Goal: Navigation & Orientation: Find specific page/section

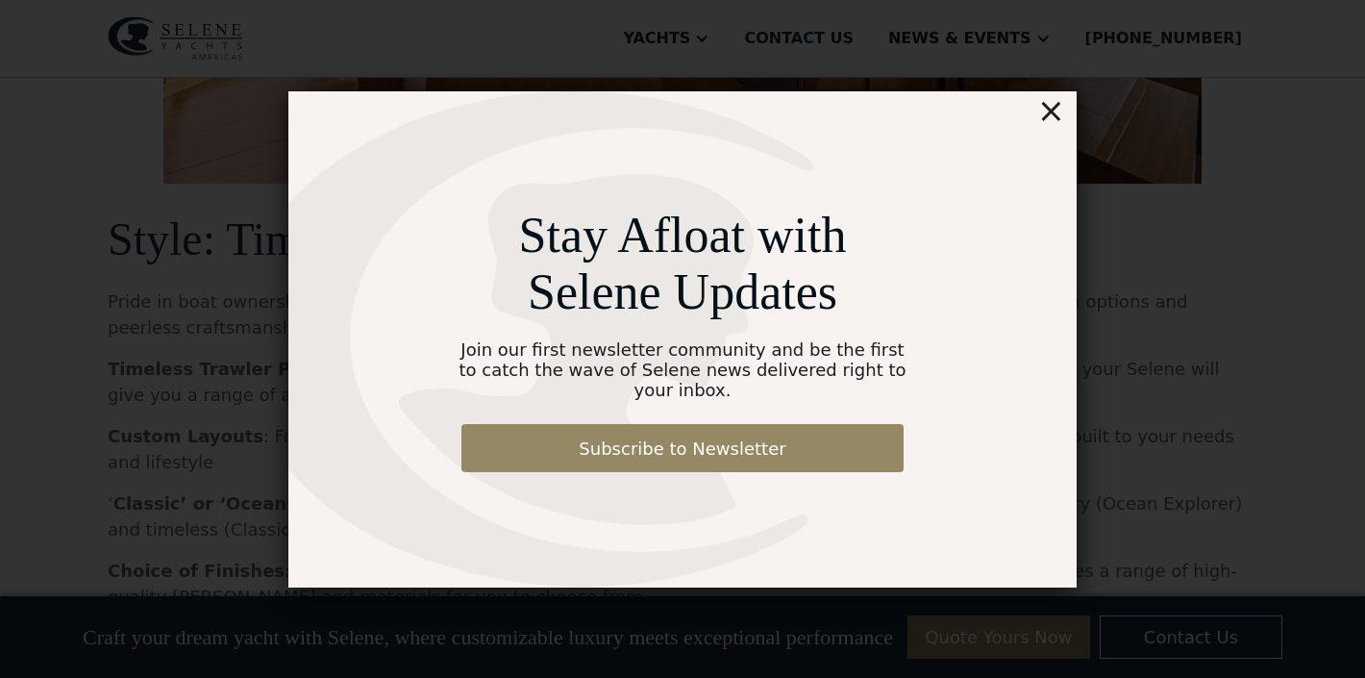
scroll to position [3793, 0]
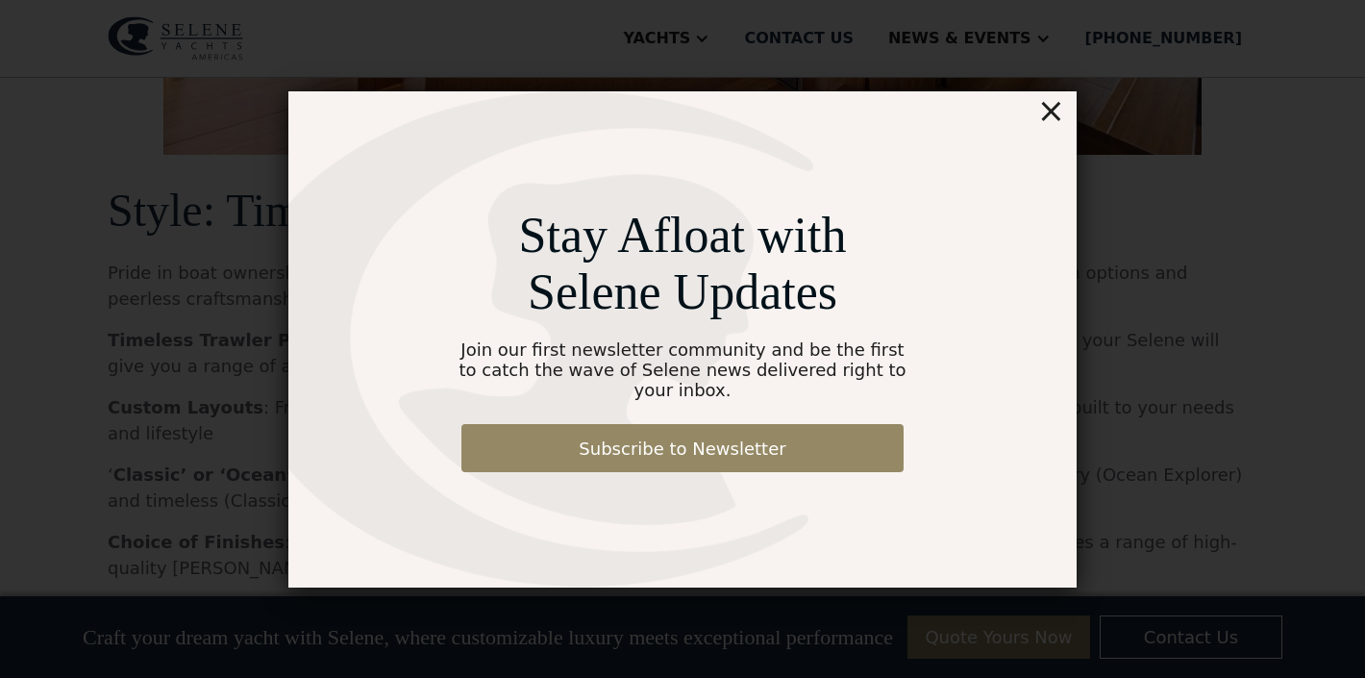
click at [1058, 126] on div "×" at bounding box center [1051, 110] width 28 height 38
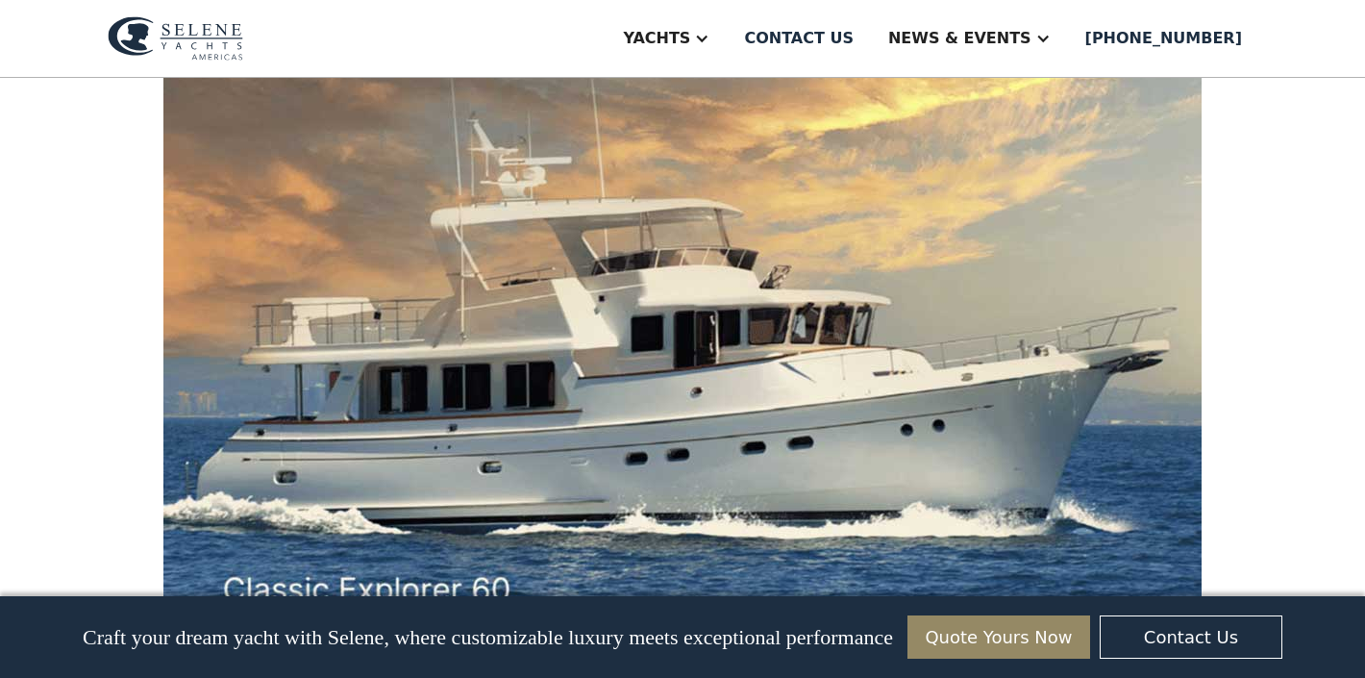
scroll to position [0, 0]
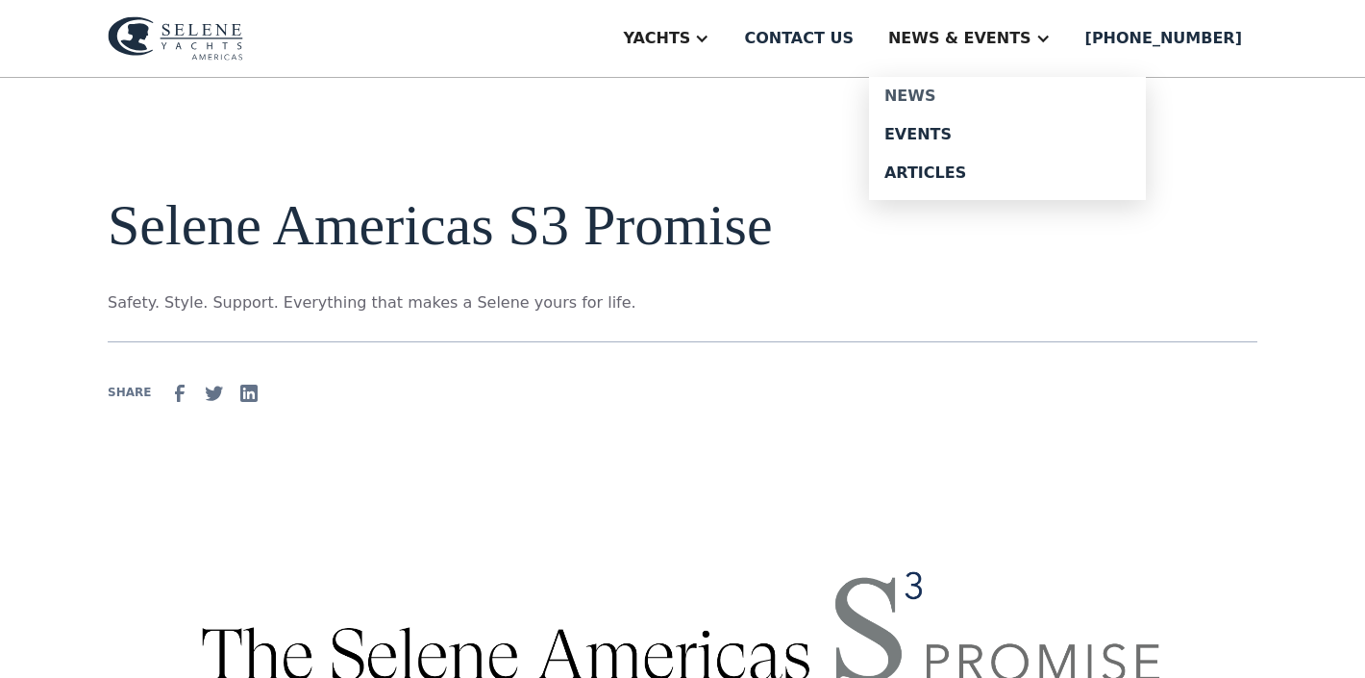
click at [951, 85] on link "News" at bounding box center [1007, 96] width 277 height 38
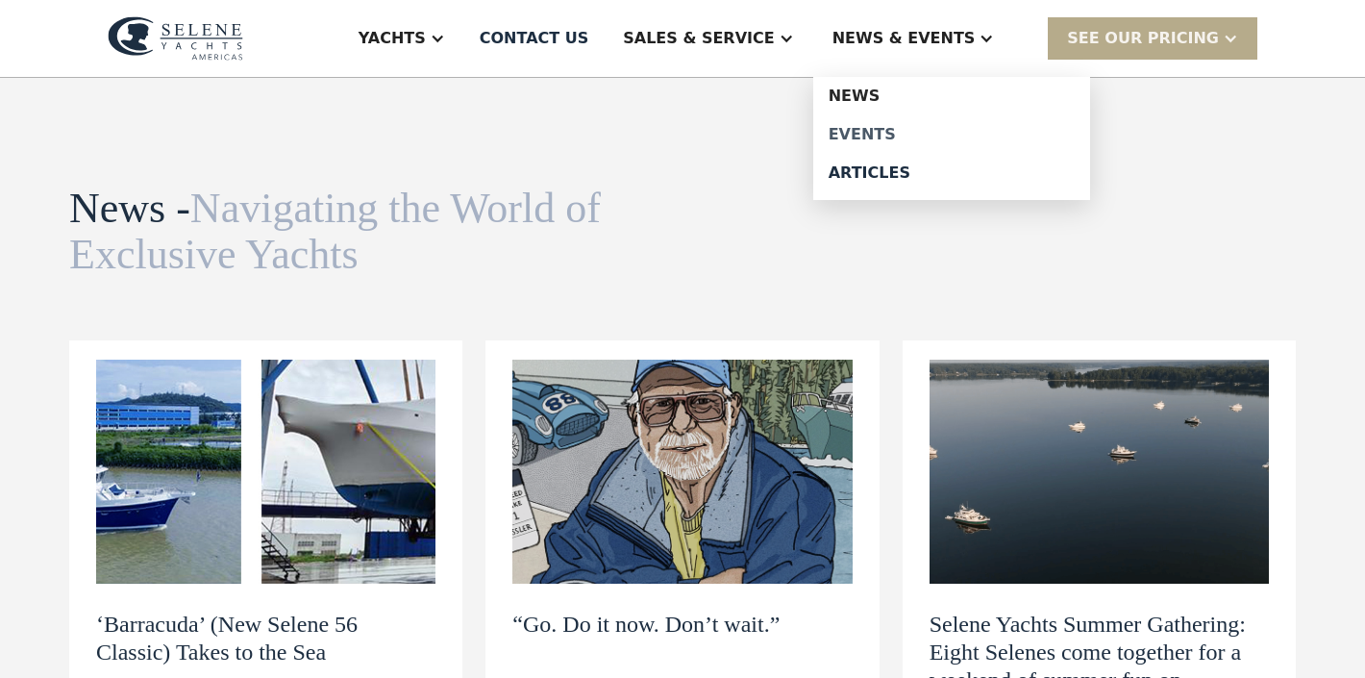
click at [874, 127] on div "Events" at bounding box center [952, 134] width 246 height 15
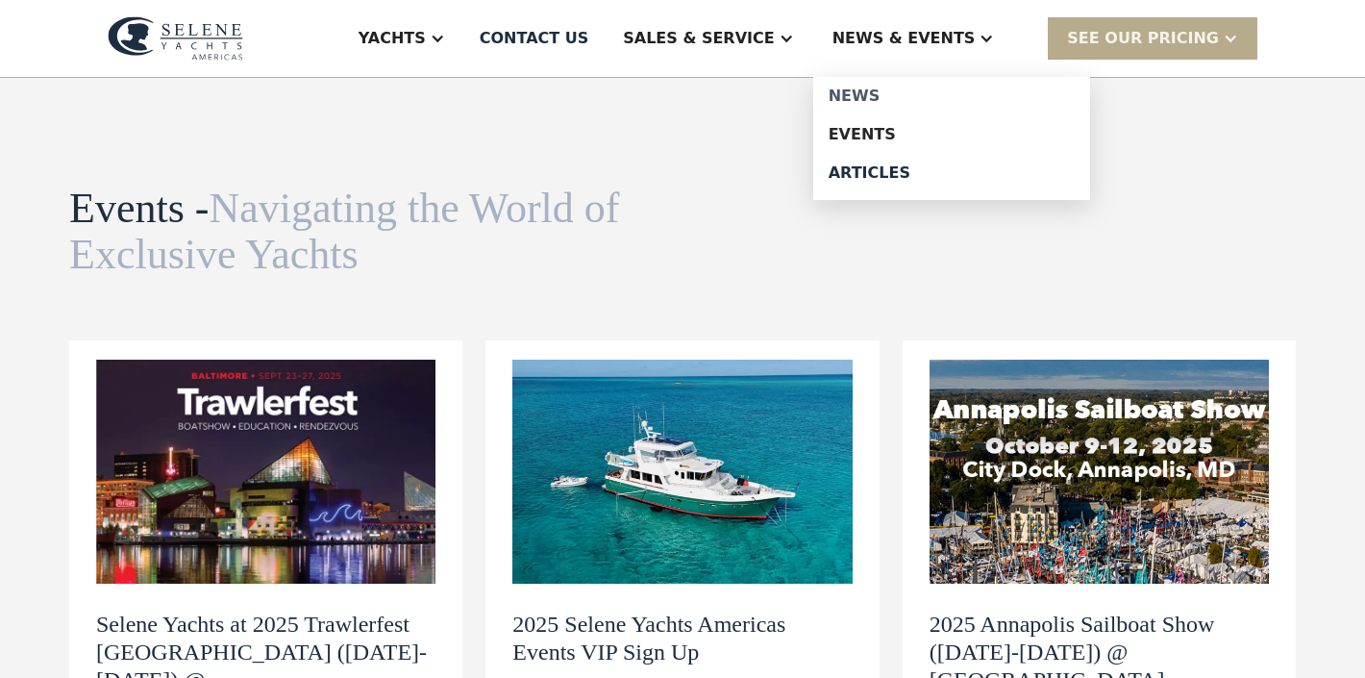
click at [886, 92] on div "News" at bounding box center [952, 95] width 246 height 15
